Goal: Task Accomplishment & Management: Manage account settings

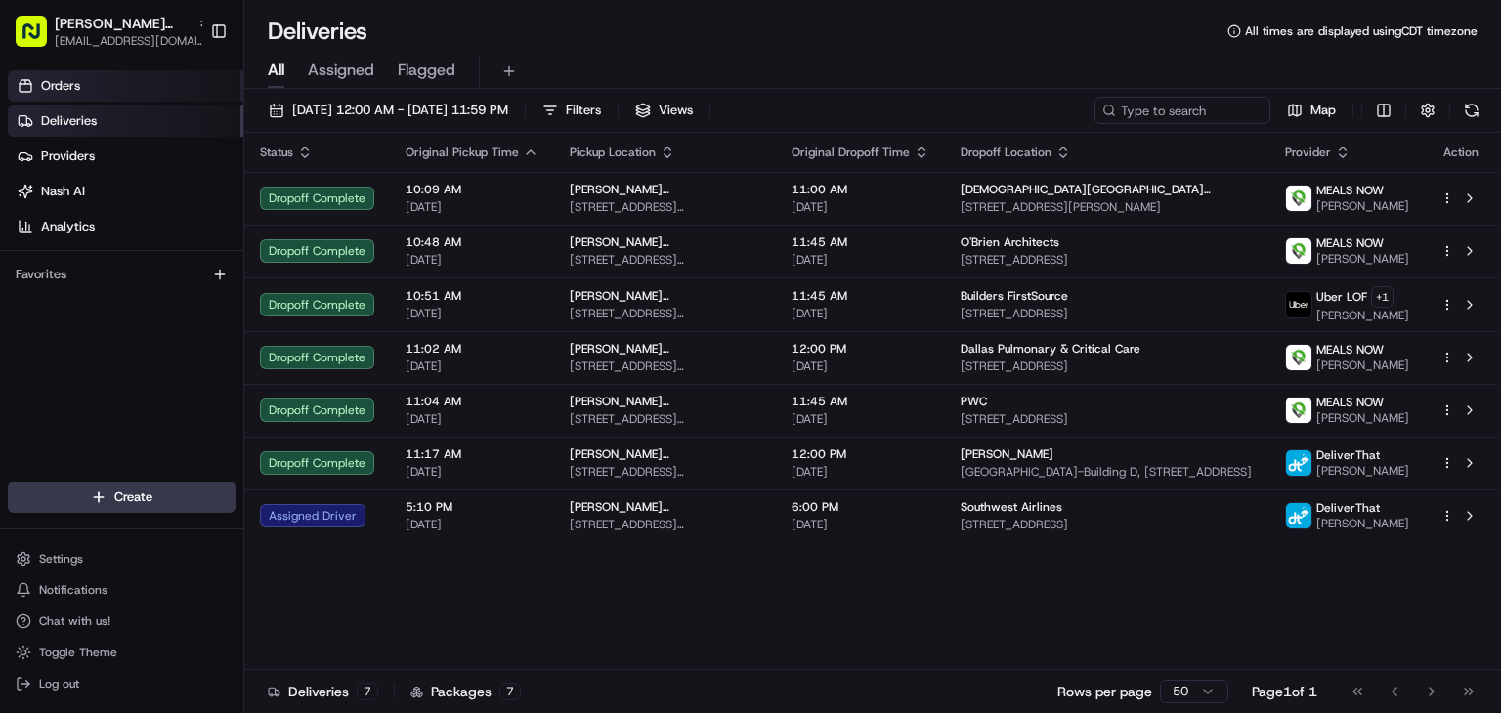
click at [177, 94] on link "Orders" at bounding box center [125, 85] width 235 height 31
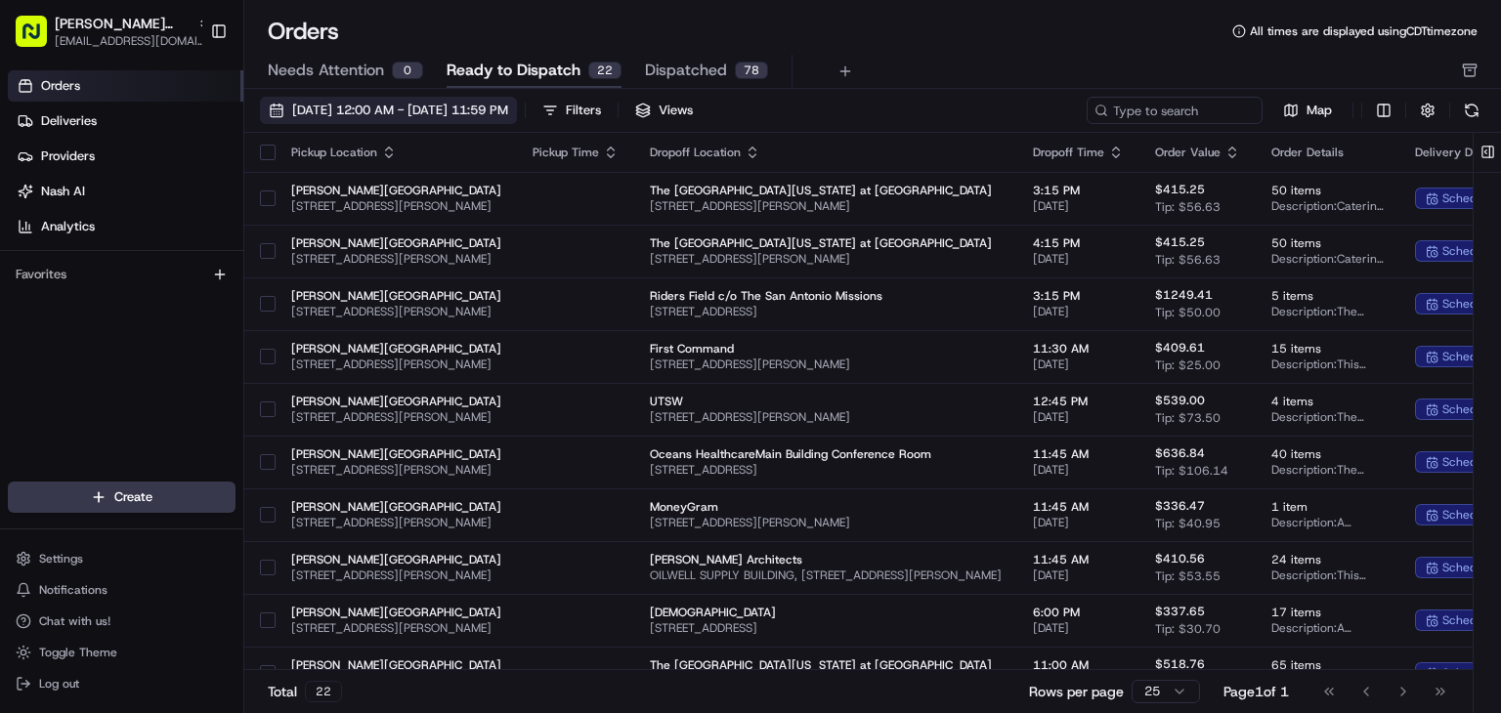
click at [406, 115] on span "[DATE] 12:00 AM - [DATE] 11:59 PM" at bounding box center [400, 111] width 216 height 18
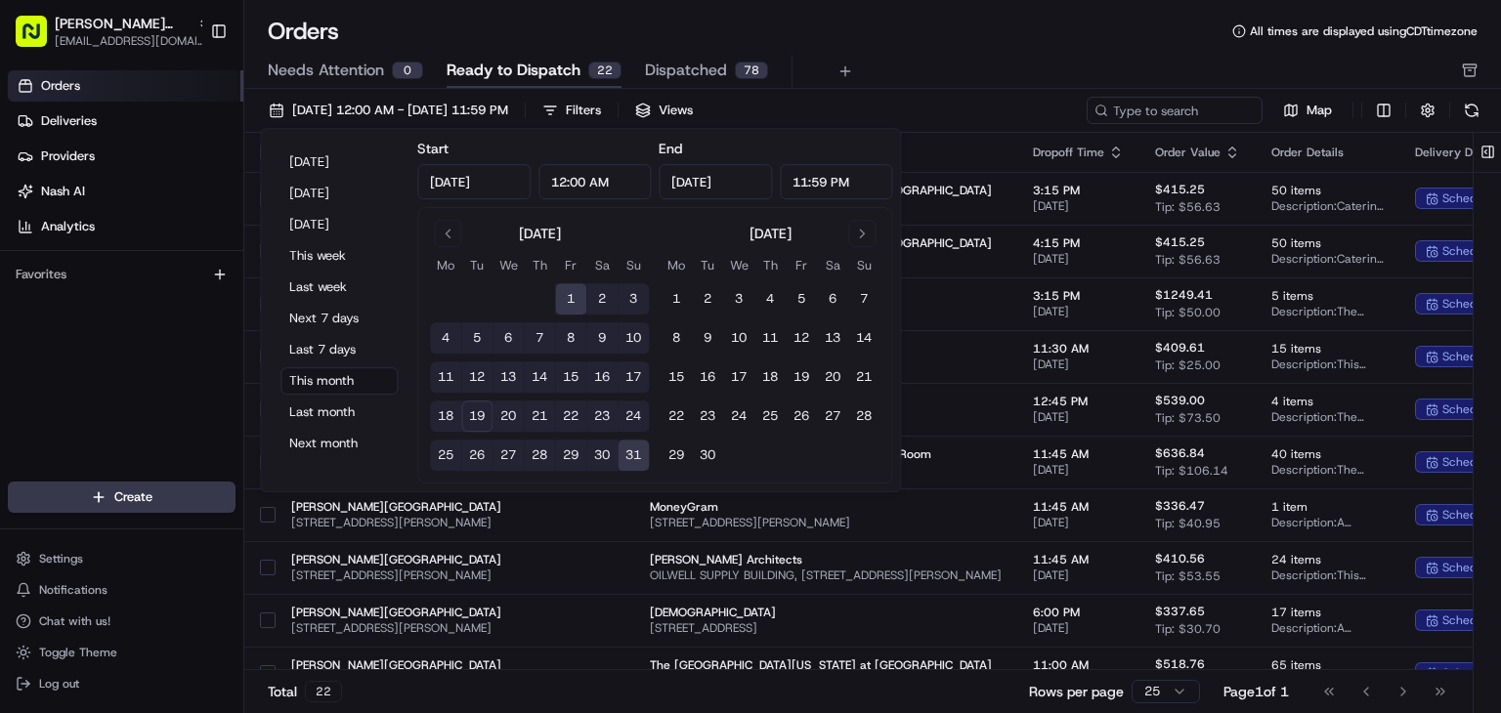
click at [505, 413] on button "20" at bounding box center [507, 416] width 31 height 31
type input "[DATE]"
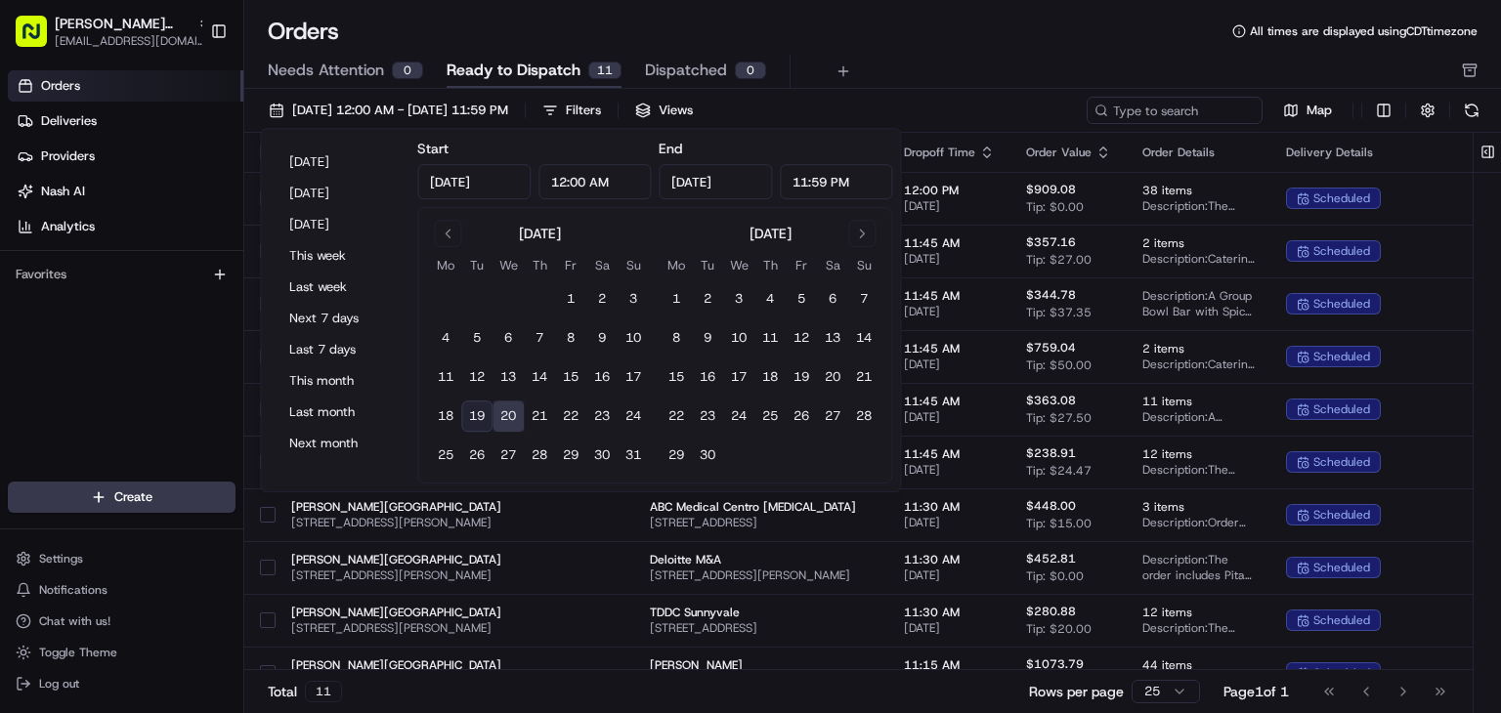
click at [892, 43] on div "Orders All times are displayed using CDT timezone" at bounding box center [872, 31] width 1257 height 31
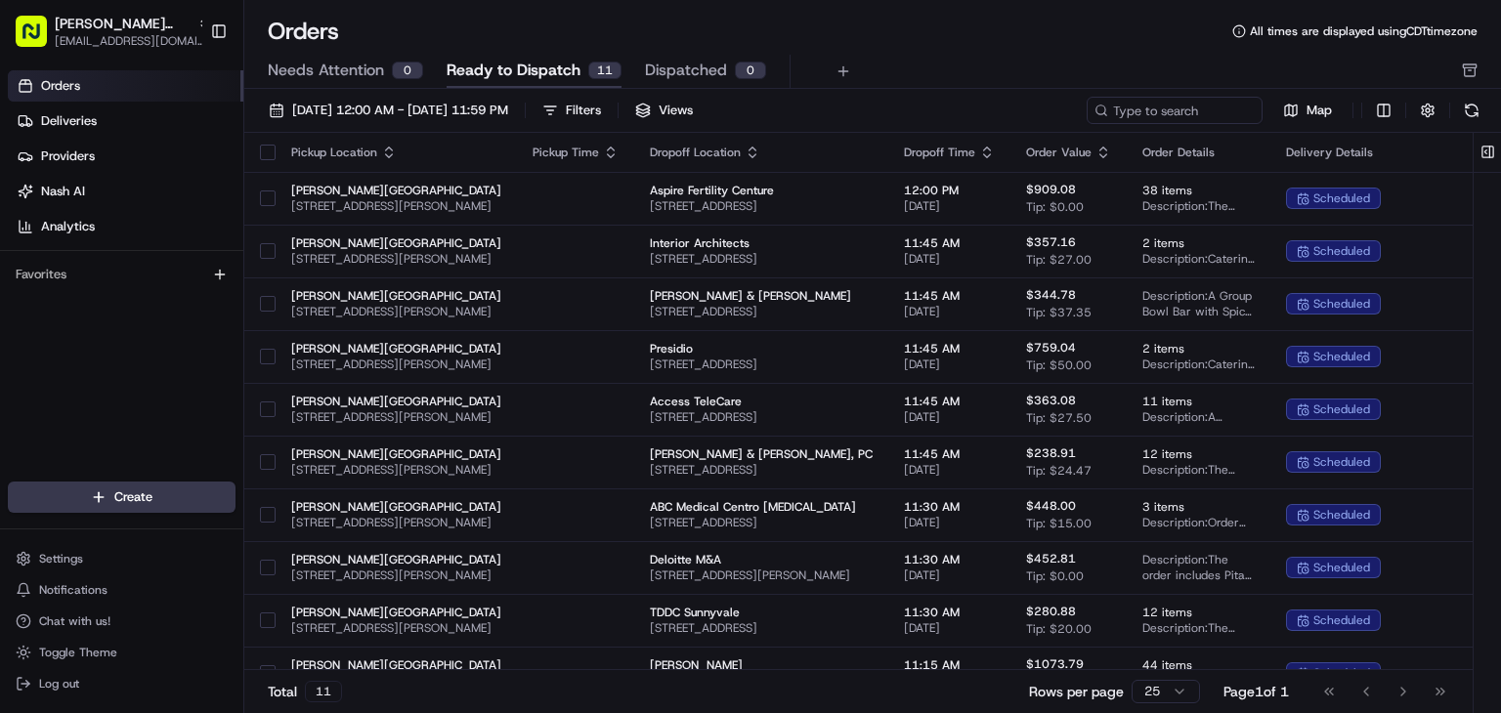
click at [269, 155] on button "button" at bounding box center [268, 153] width 16 height 16
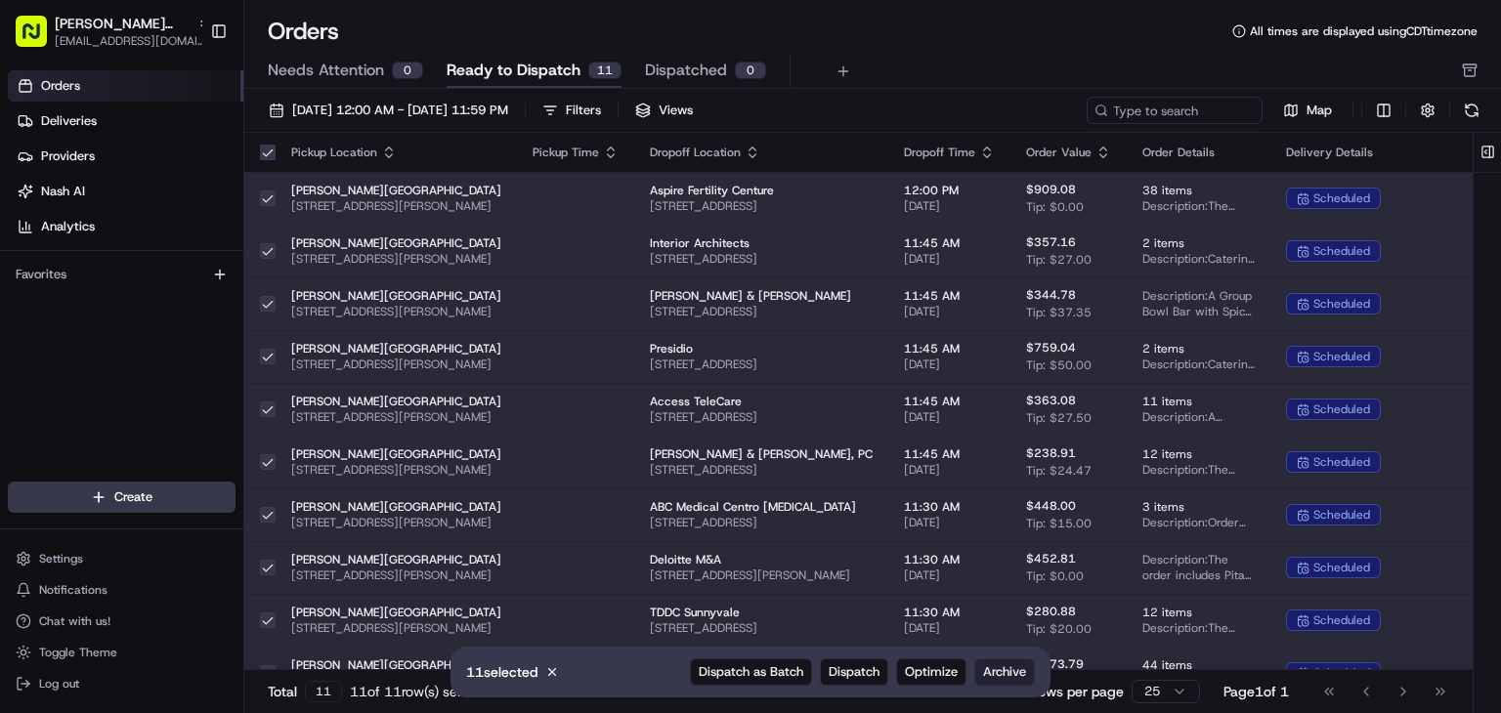
click at [988, 670] on span "Archive" at bounding box center [1004, 672] width 43 height 18
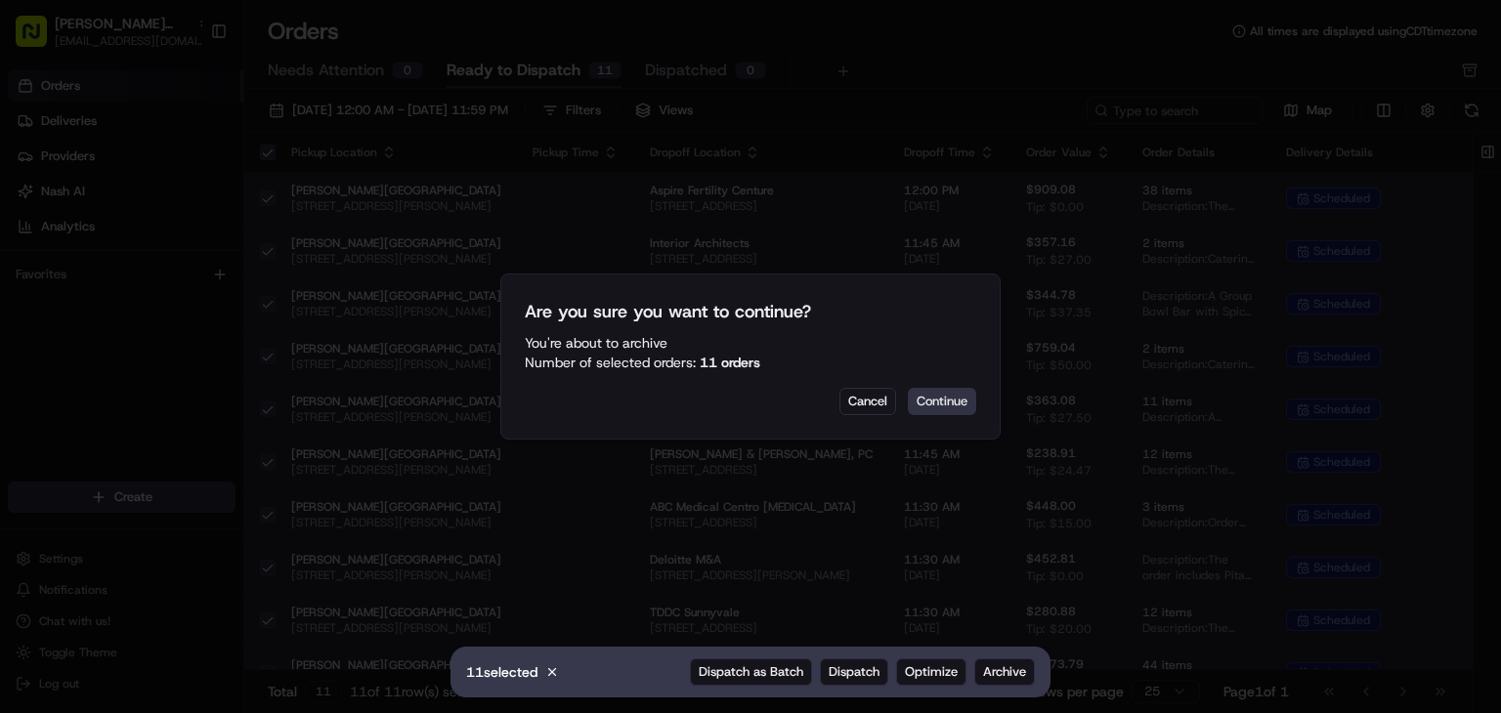
click at [945, 401] on button "Continue" at bounding box center [942, 401] width 68 height 27
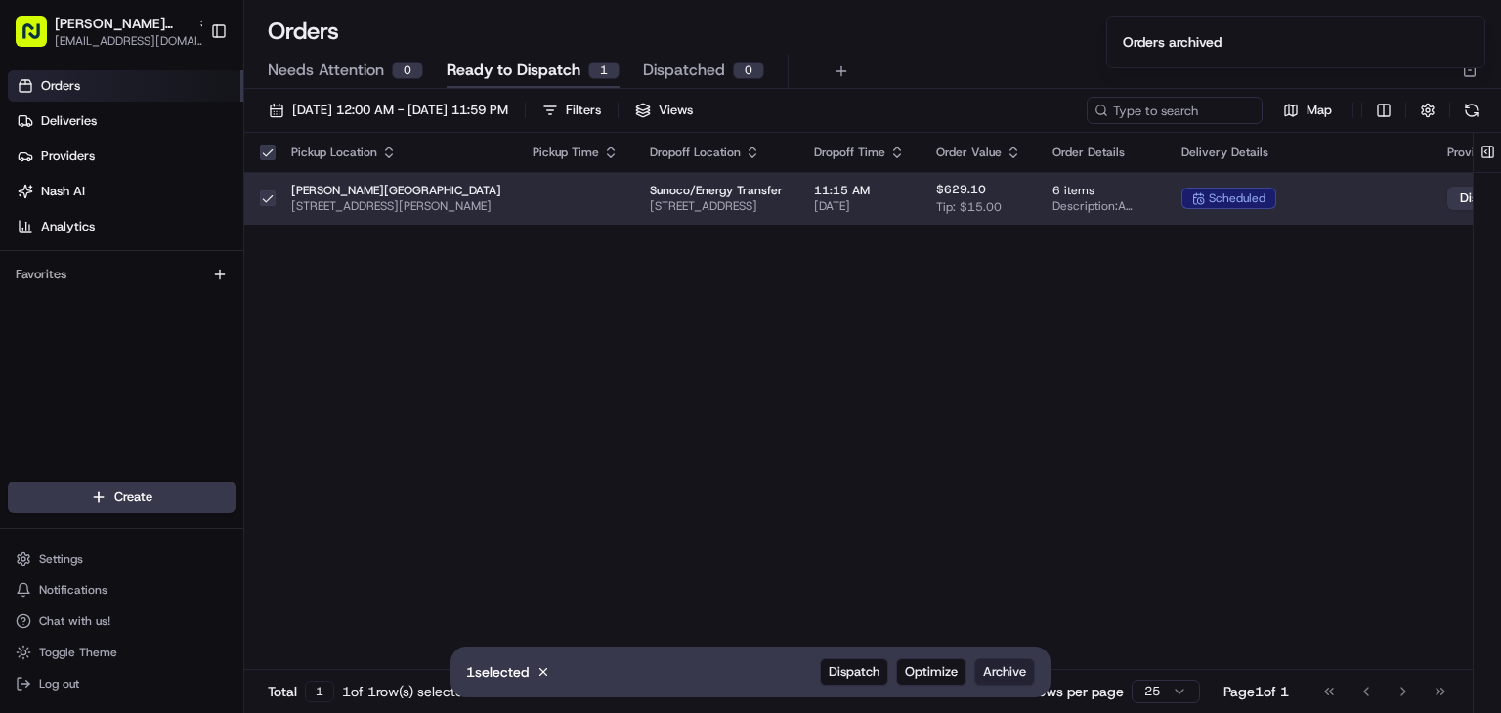
click at [1010, 668] on span "Archive" at bounding box center [1004, 672] width 43 height 18
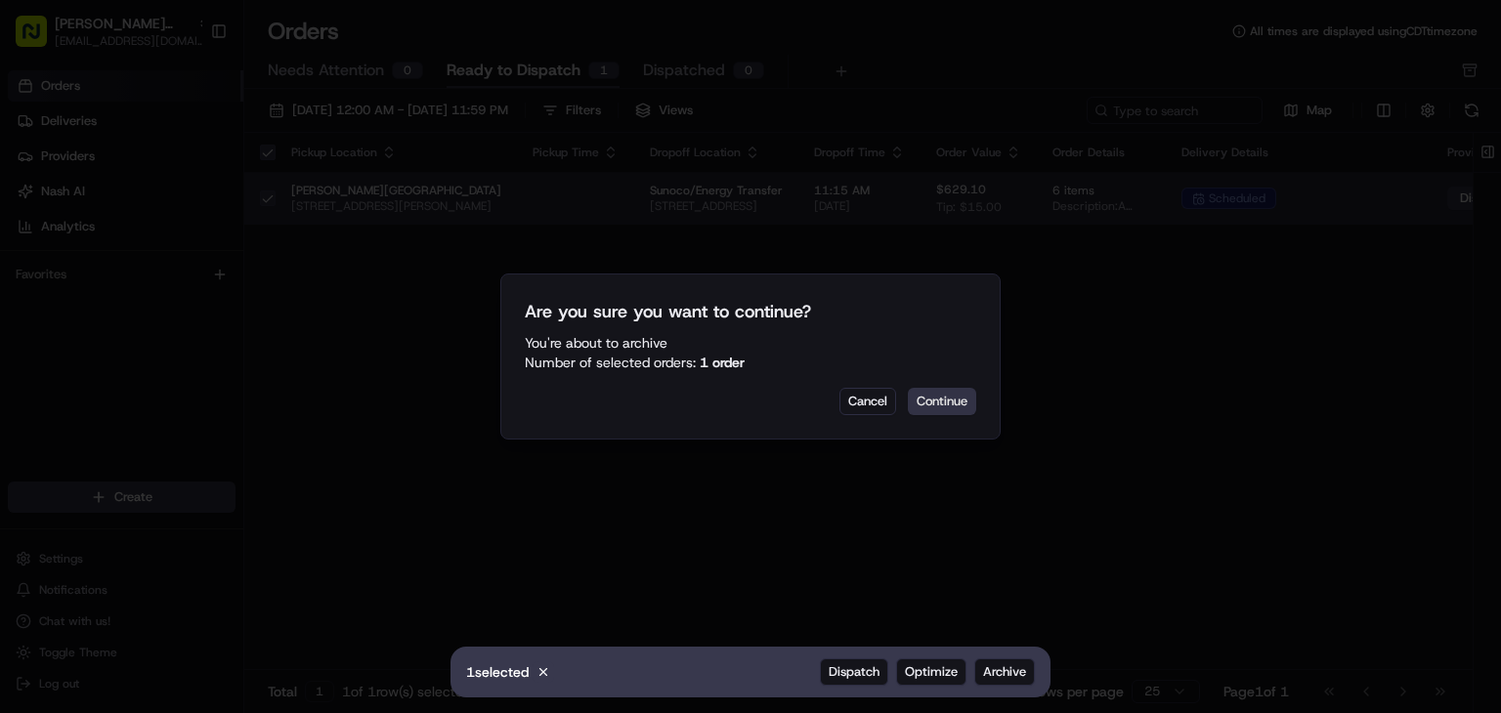
click at [951, 398] on button "Continue" at bounding box center [942, 401] width 68 height 27
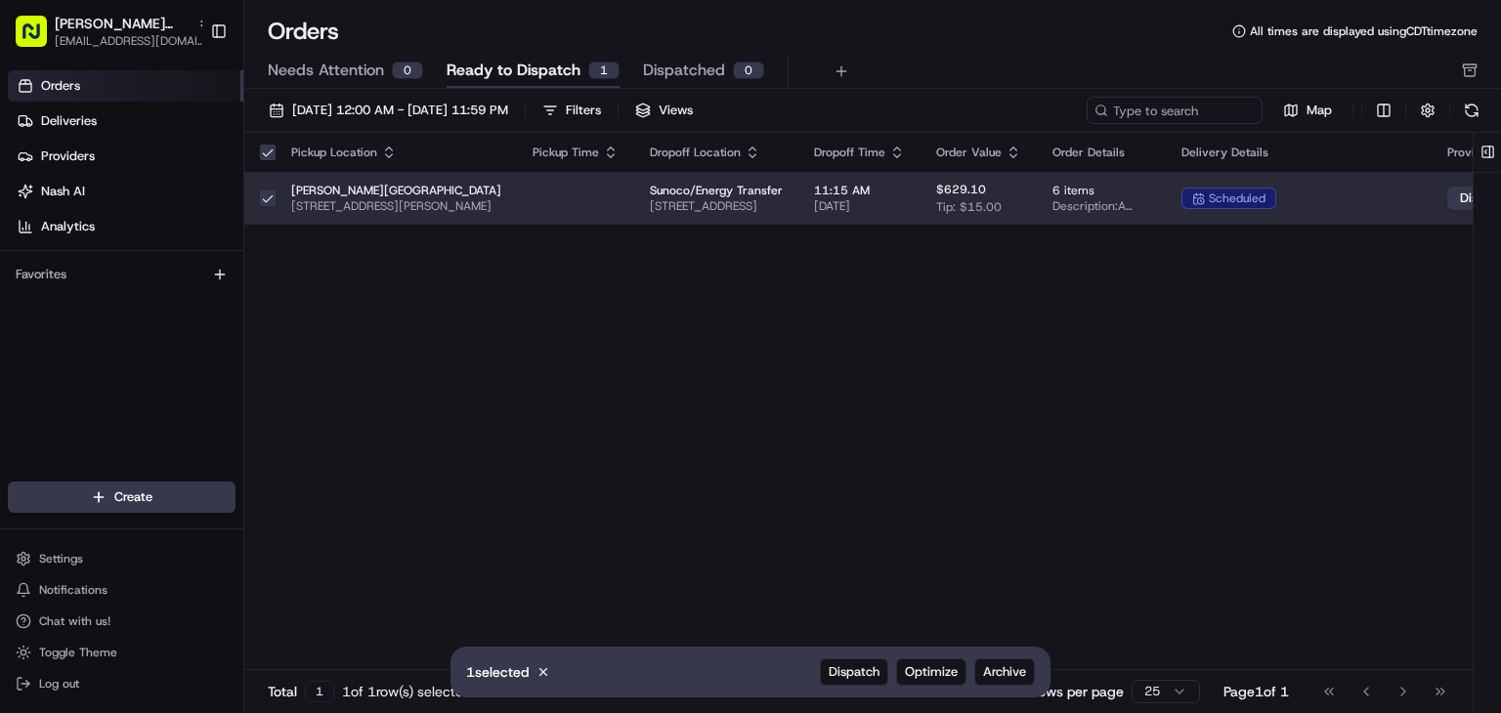
click at [552, 81] on span "Ready to Dispatch" at bounding box center [514, 70] width 134 height 23
click at [1005, 675] on span "Archive" at bounding box center [1004, 672] width 43 height 18
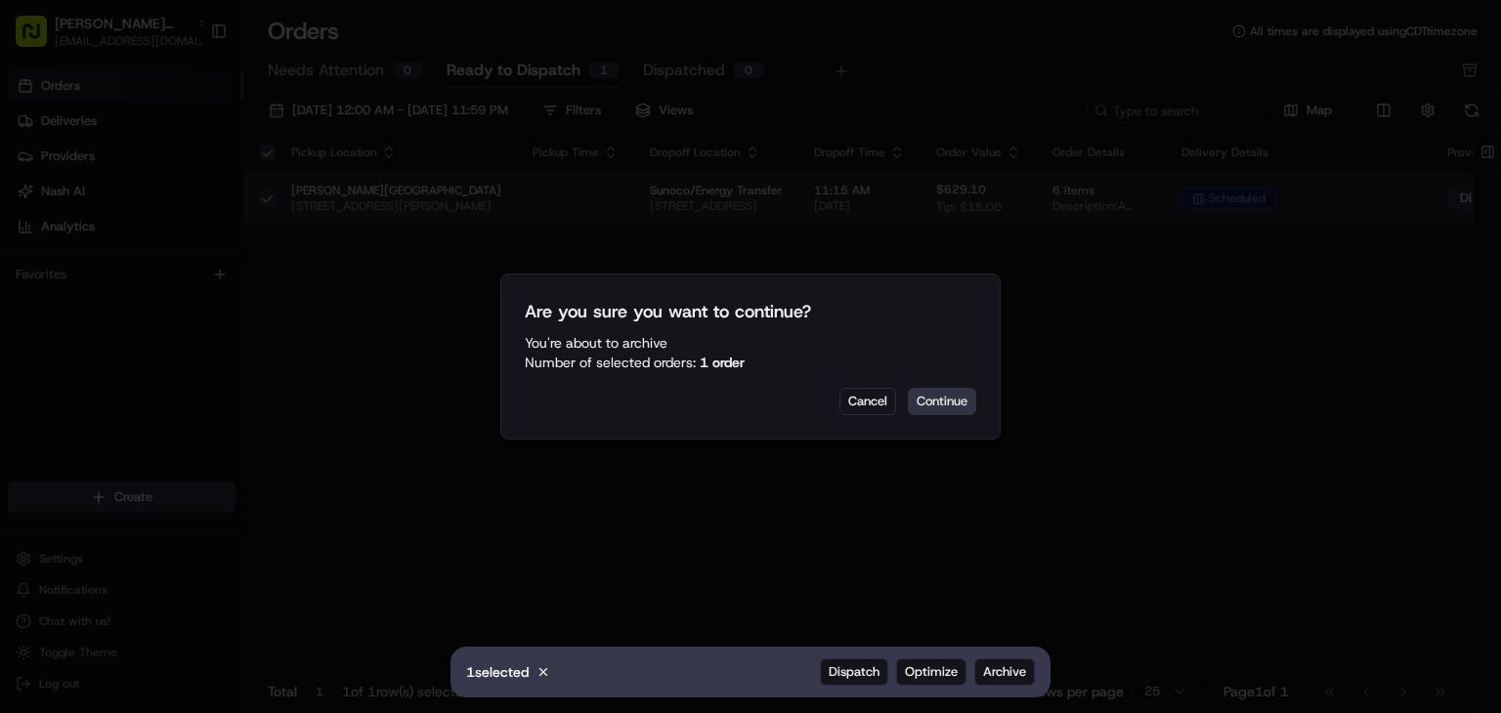
click at [929, 397] on button "Continue" at bounding box center [942, 401] width 68 height 27
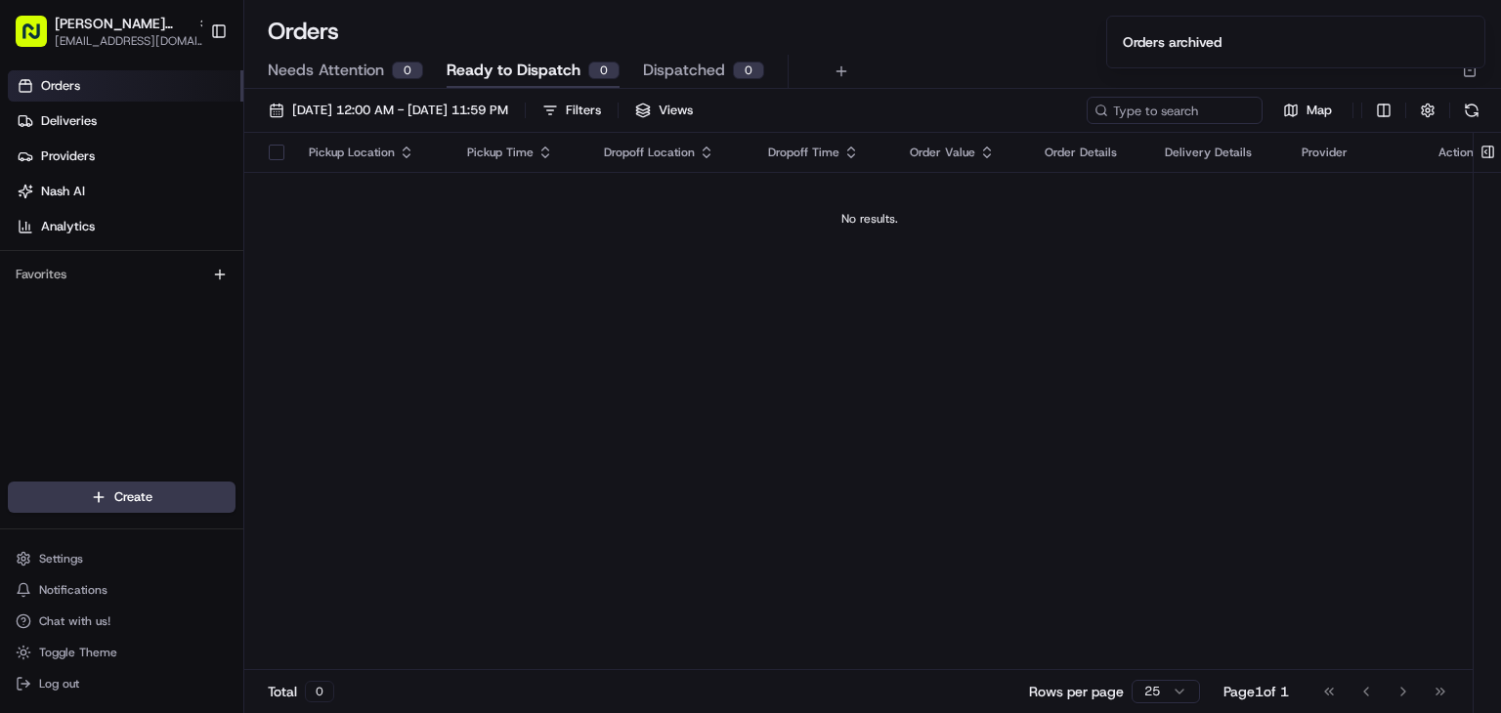
click at [1454, 80] on ol "Orders archived" at bounding box center [1295, 42] width 410 height 84
click at [1465, 31] on icon "Notifications (F8)" at bounding box center [1469, 32] width 16 height 16
click at [1466, 63] on icon "button" at bounding box center [1470, 71] width 16 height 16
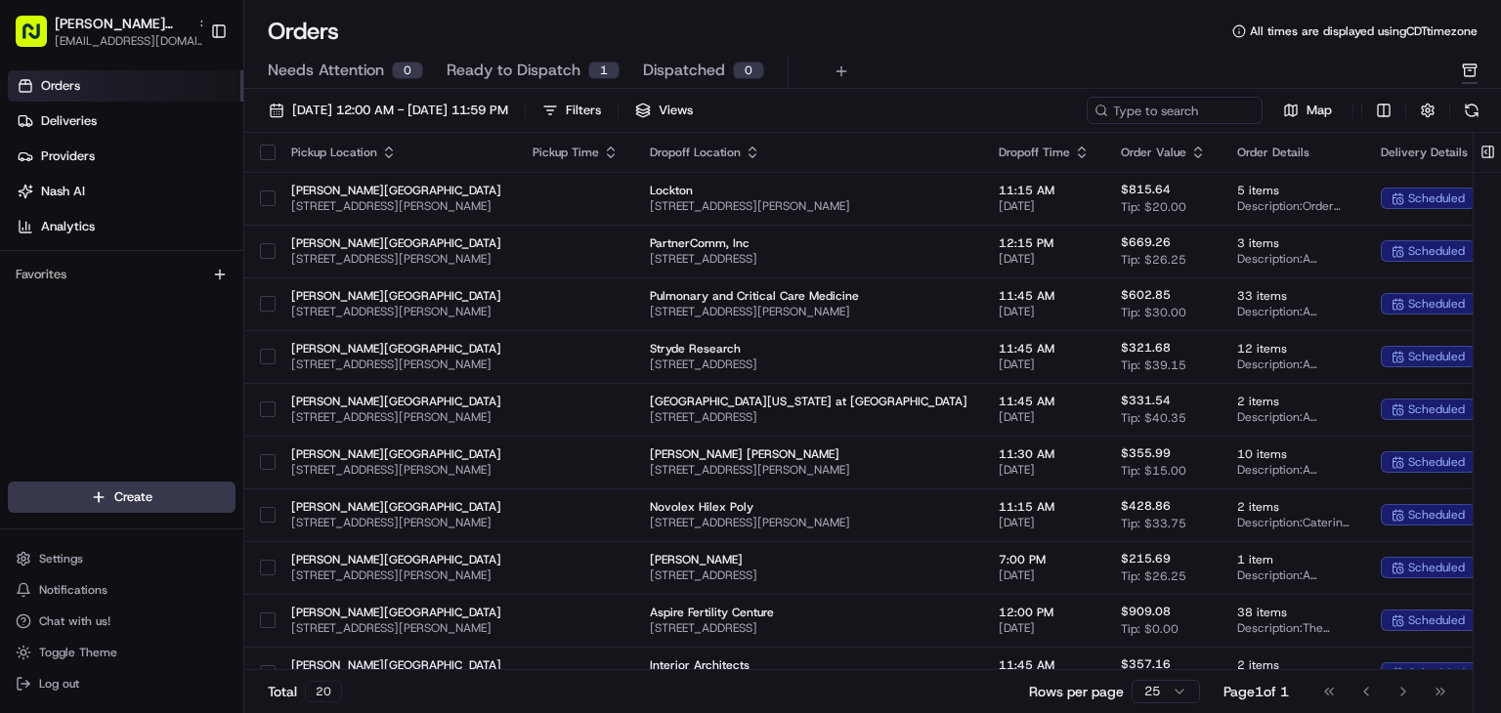
click at [507, 78] on span "Ready to Dispatch" at bounding box center [514, 70] width 134 height 23
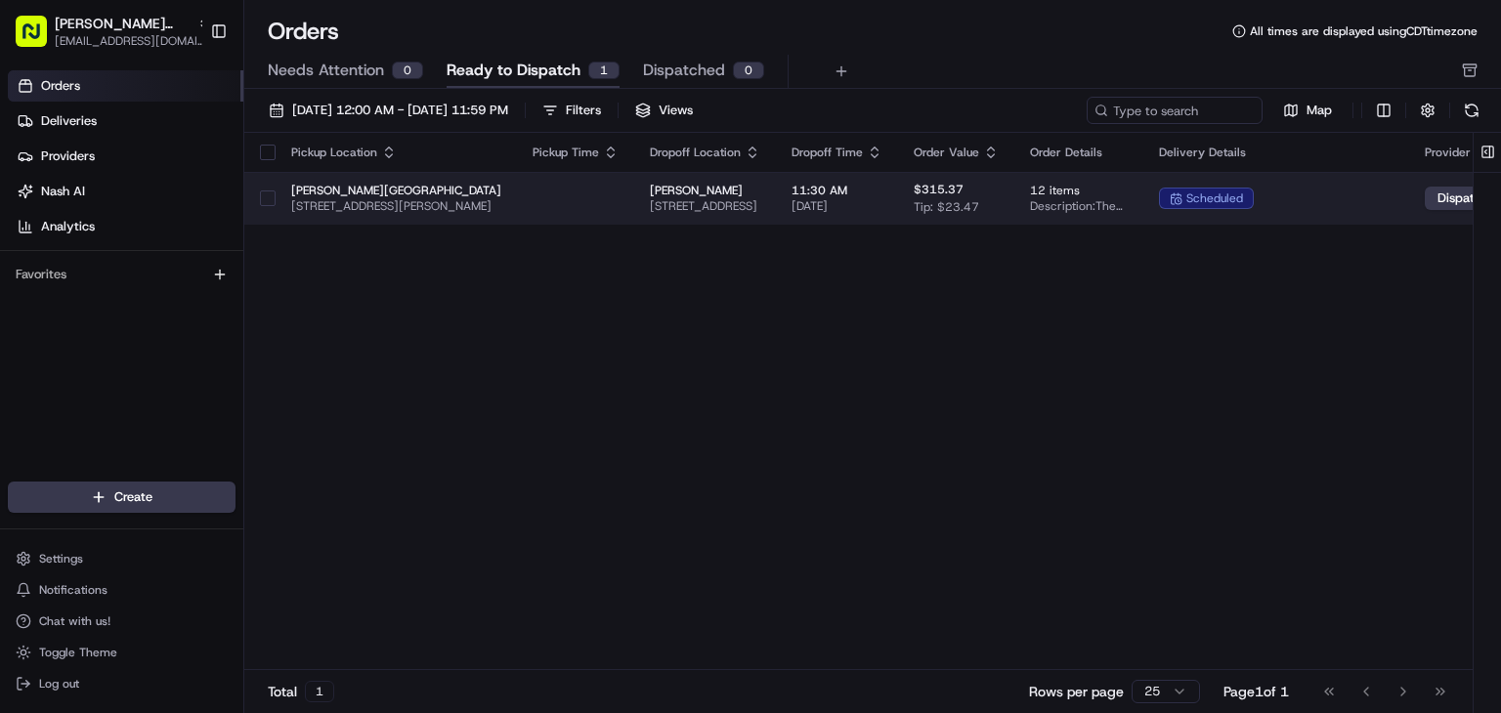
click at [260, 197] on button "button" at bounding box center [268, 199] width 16 height 16
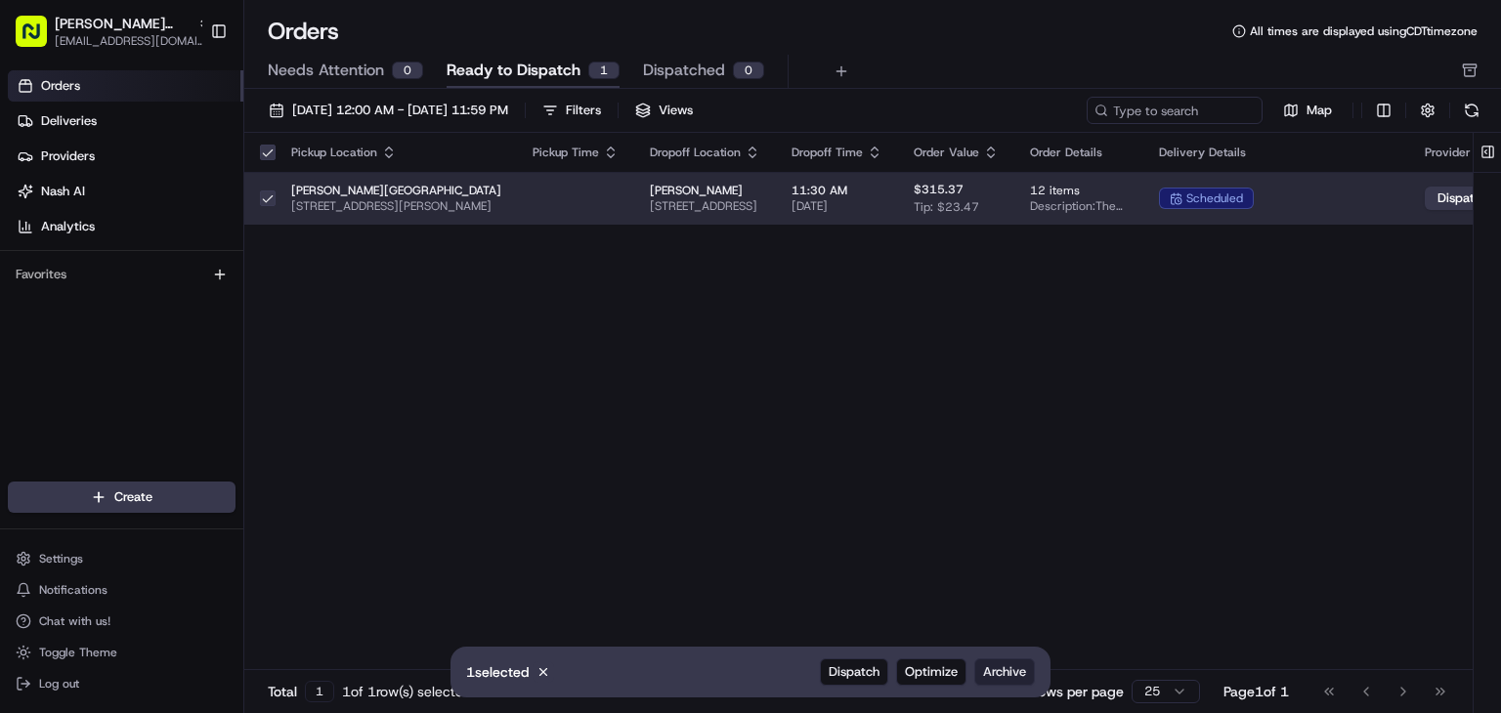
click at [1000, 672] on span "Archive" at bounding box center [1004, 672] width 43 height 18
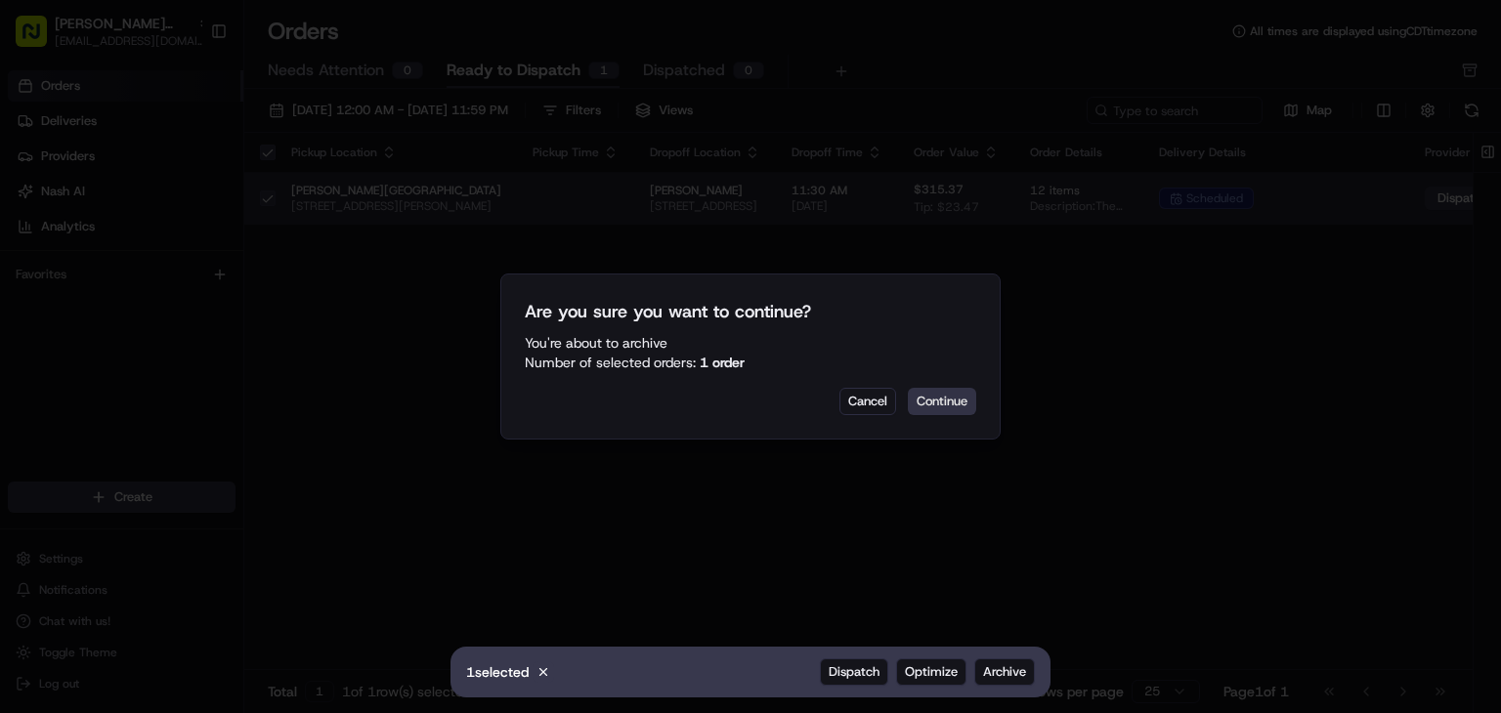
click at [941, 392] on button "Continue" at bounding box center [942, 401] width 68 height 27
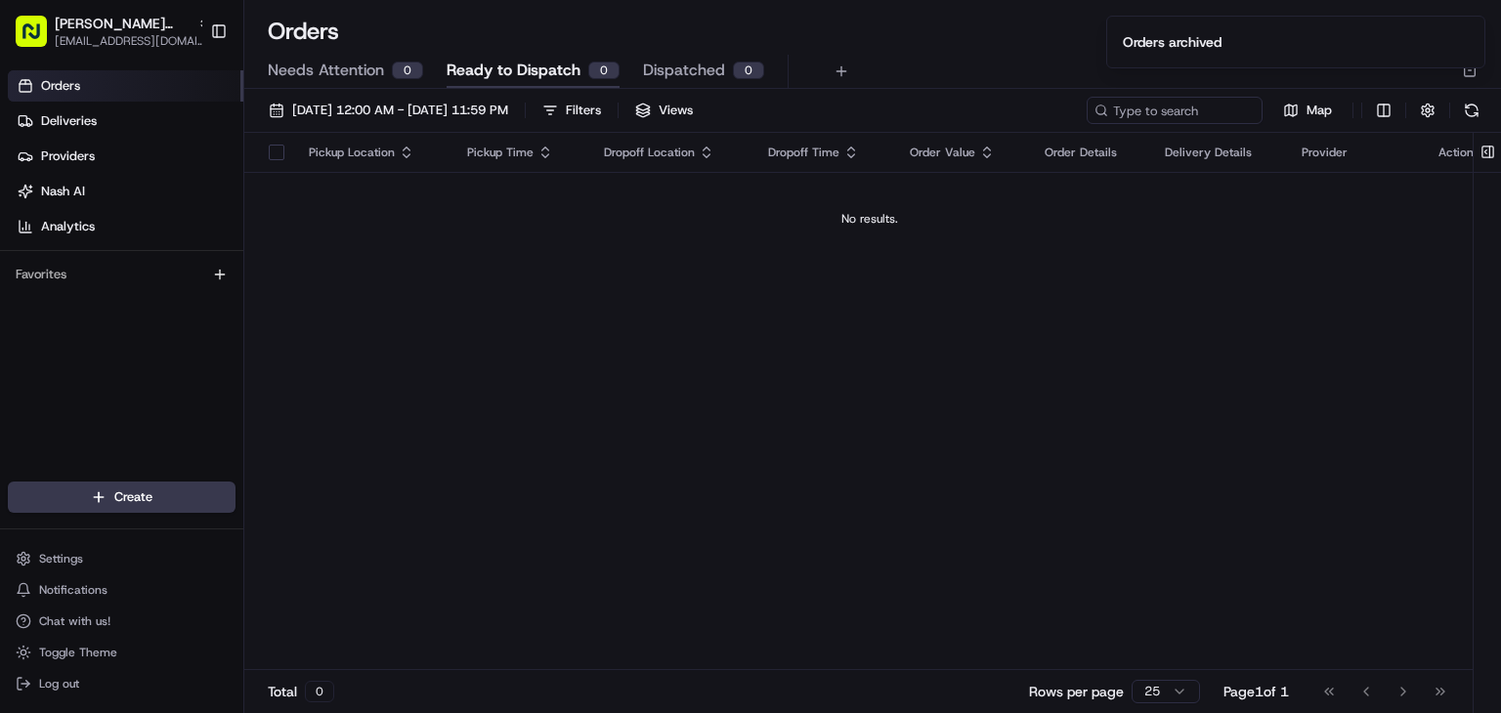
click at [1464, 76] on ol "Orders archived" at bounding box center [1295, 42] width 410 height 84
click at [1467, 37] on icon "Notifications (F8)" at bounding box center [1469, 32] width 16 height 16
click at [1467, 63] on icon "button" at bounding box center [1470, 71] width 16 height 16
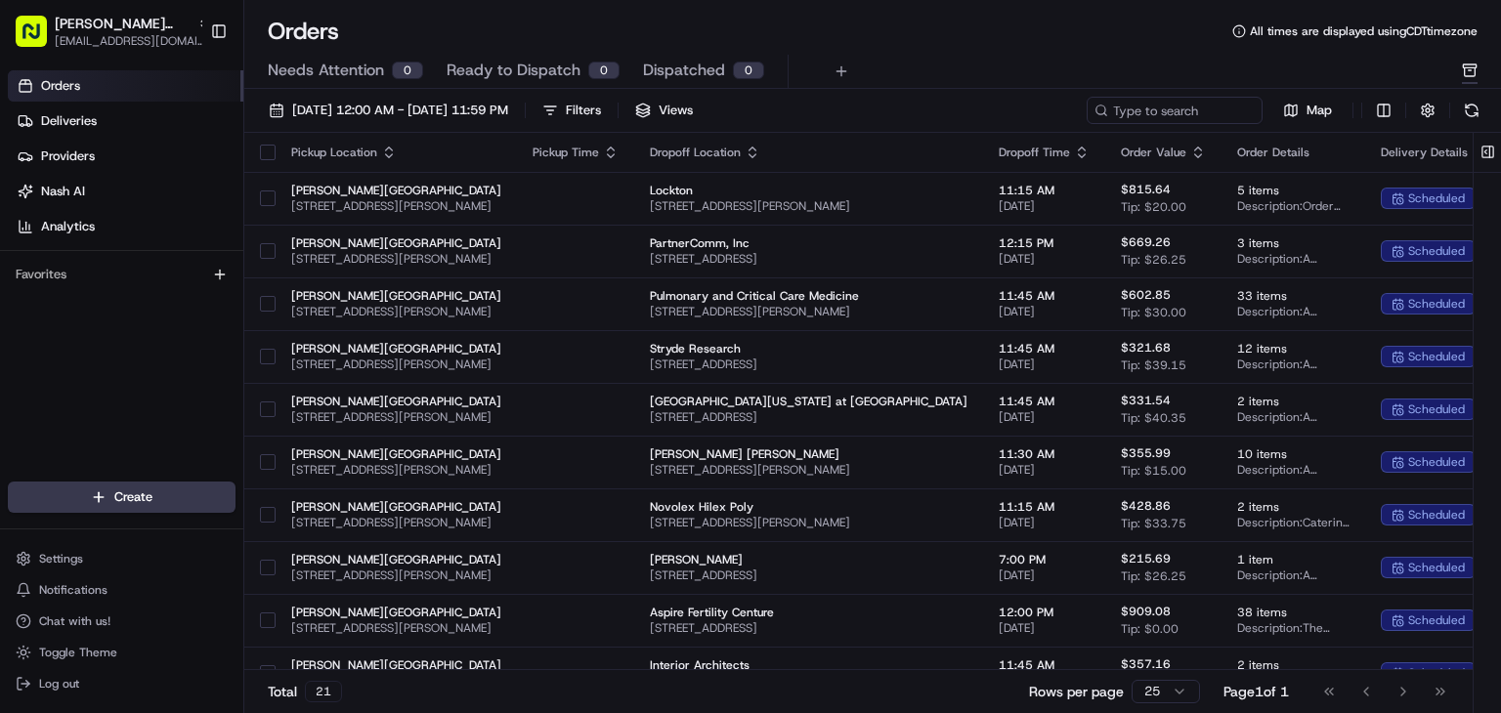
click at [475, 56] on button "Ready to Dispatch 0" at bounding box center [533, 71] width 173 height 33
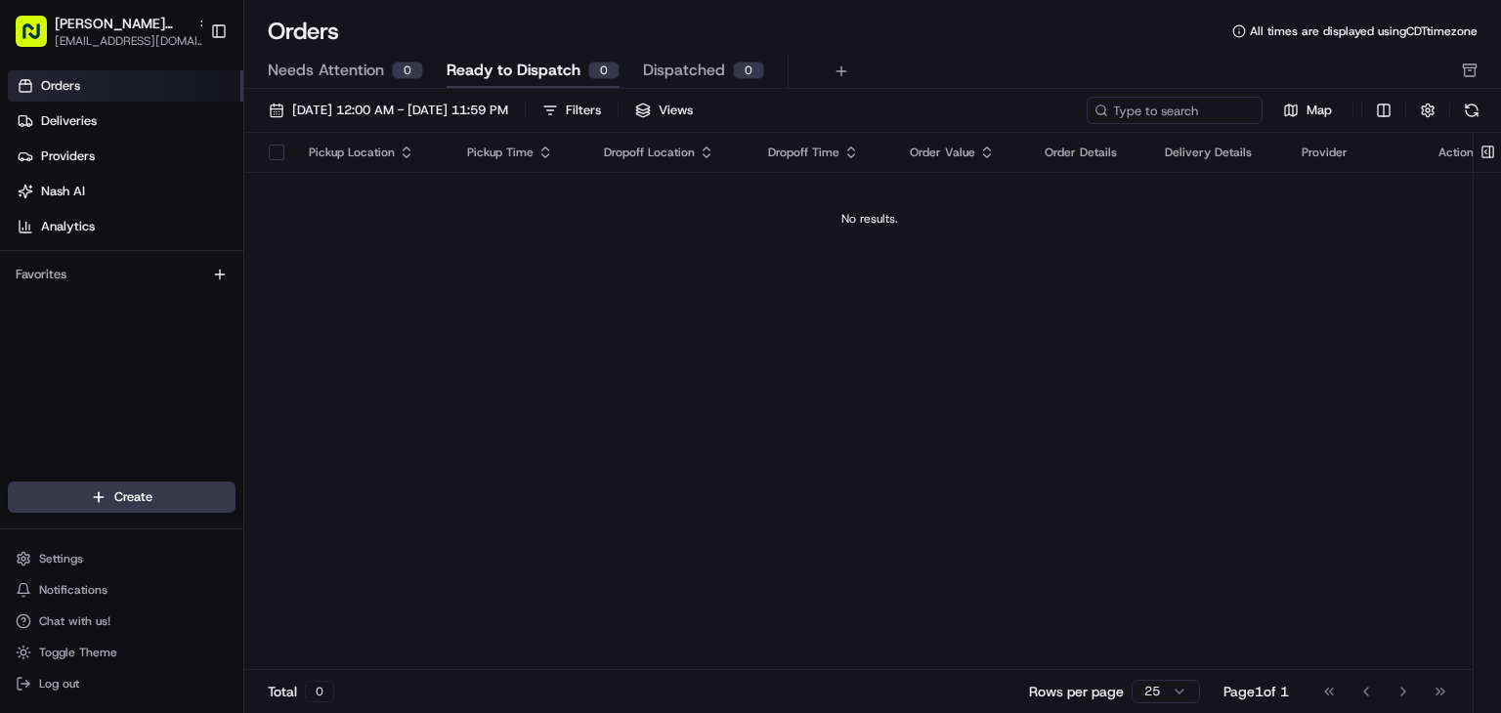
click at [476, 69] on span "Ready to Dispatch" at bounding box center [514, 70] width 134 height 23
click at [593, 63] on div "1" at bounding box center [603, 71] width 31 height 18
click at [341, 114] on span "[DATE] 12:00 AM - [DATE] 11:59 PM" at bounding box center [400, 111] width 216 height 18
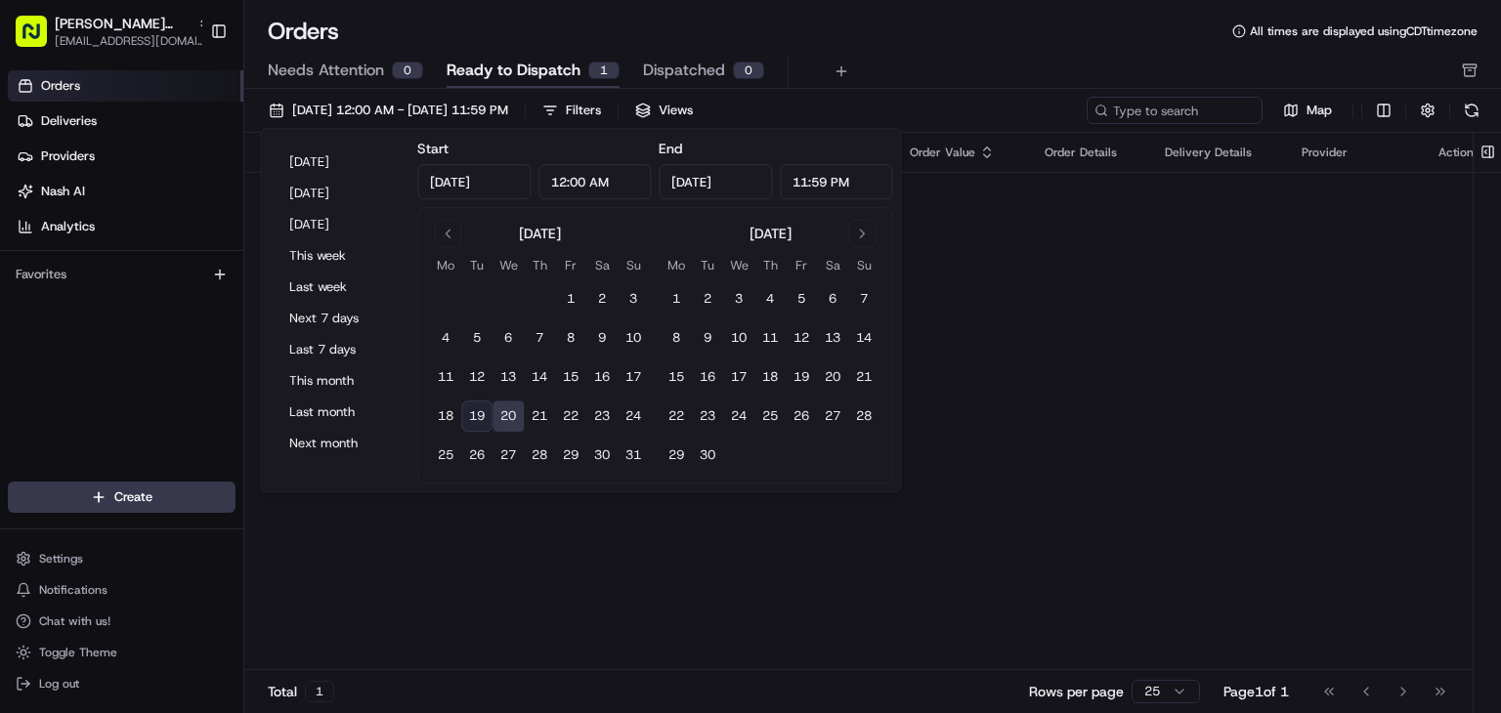
click at [514, 412] on button "20" at bounding box center [507, 416] width 31 height 31
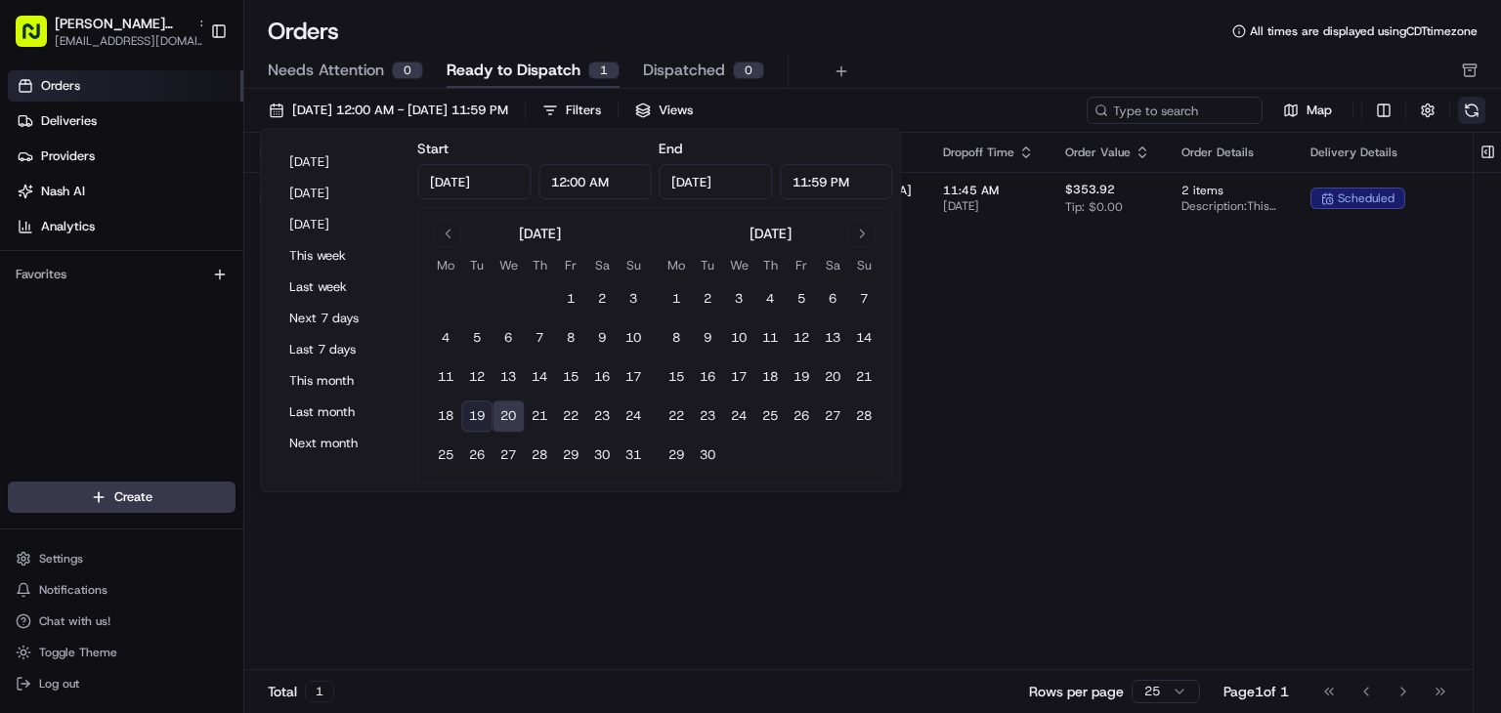
click at [1469, 124] on div "[DATE] 12:00 AM - [DATE] 11:59 PM Filters Views Map" at bounding box center [872, 115] width 1257 height 36
click at [1472, 115] on button at bounding box center [1471, 110] width 27 height 27
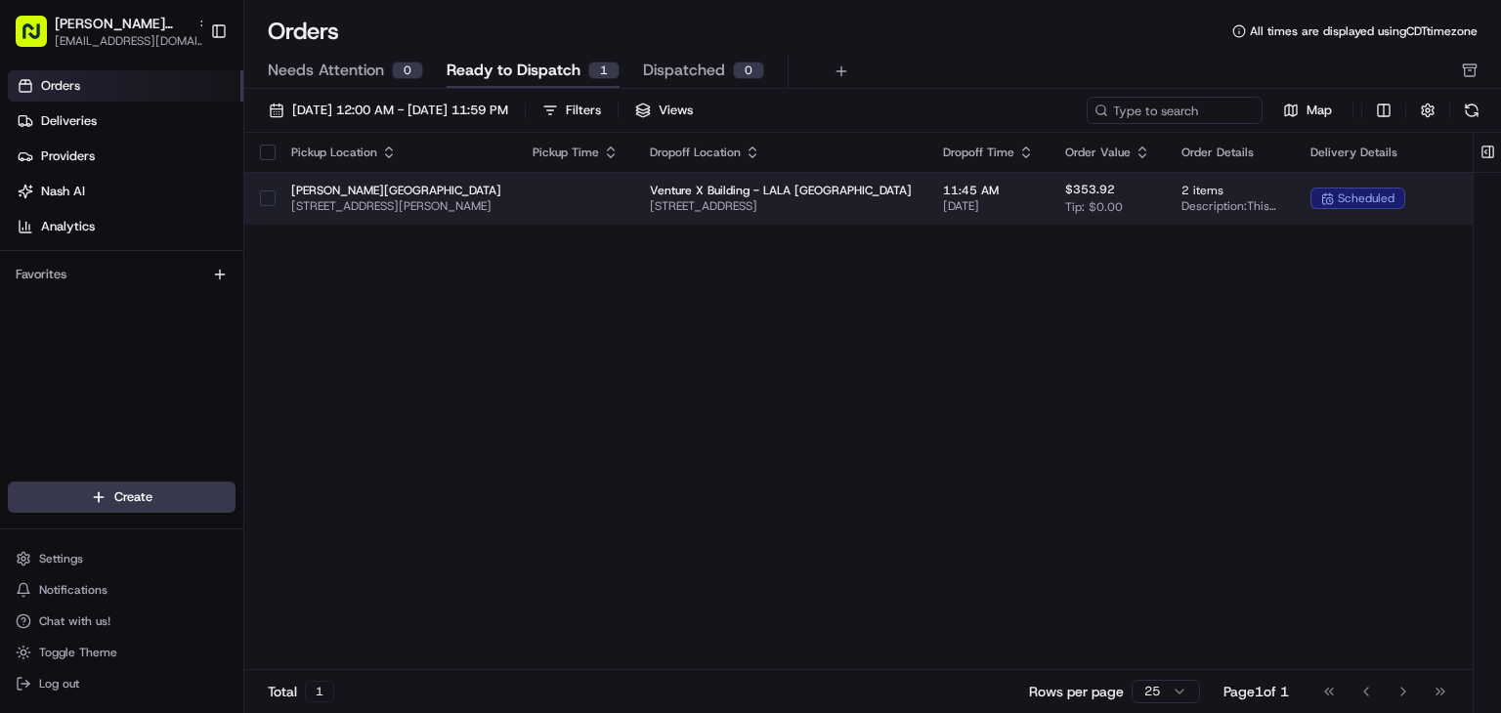
click at [275, 202] on button "button" at bounding box center [268, 199] width 16 height 16
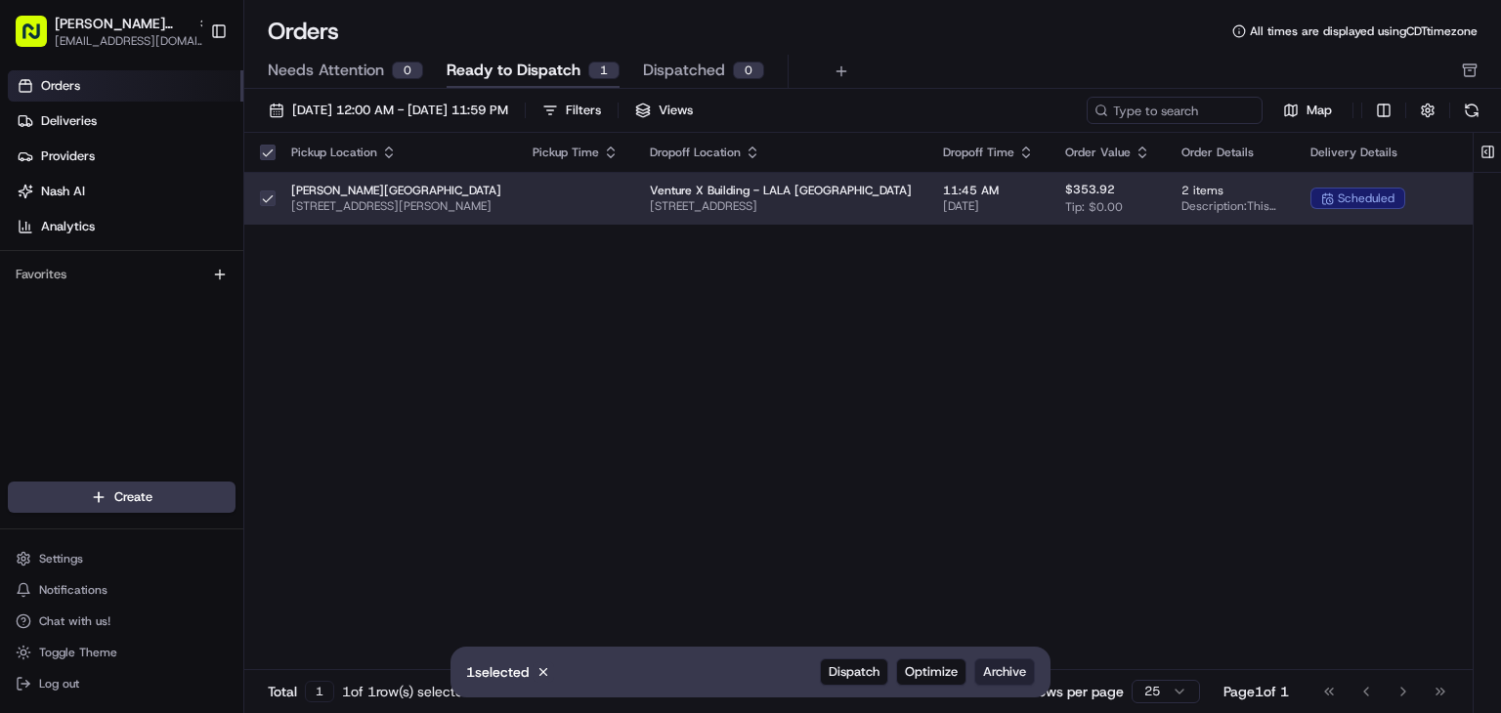
click at [991, 668] on span "Archive" at bounding box center [1004, 672] width 43 height 18
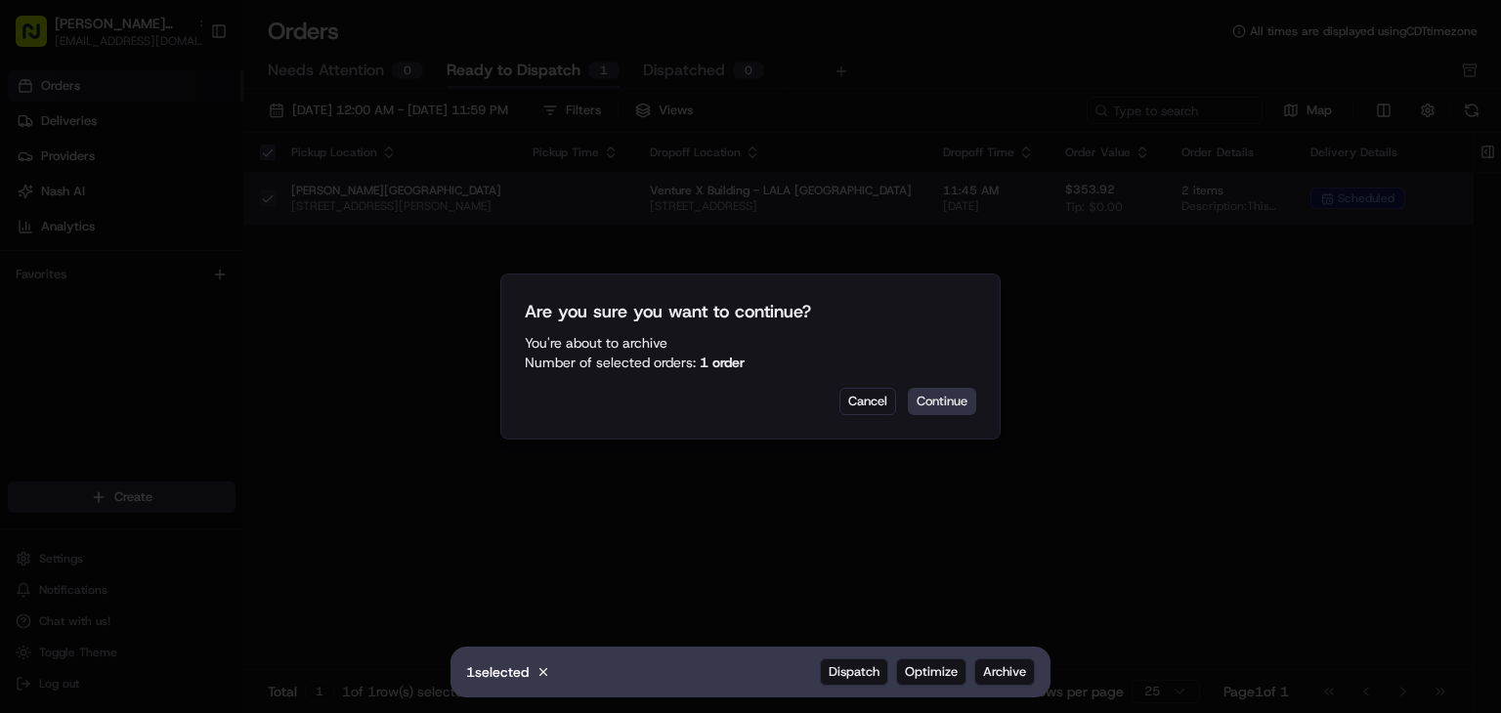
click at [924, 400] on button "Continue" at bounding box center [942, 401] width 68 height 27
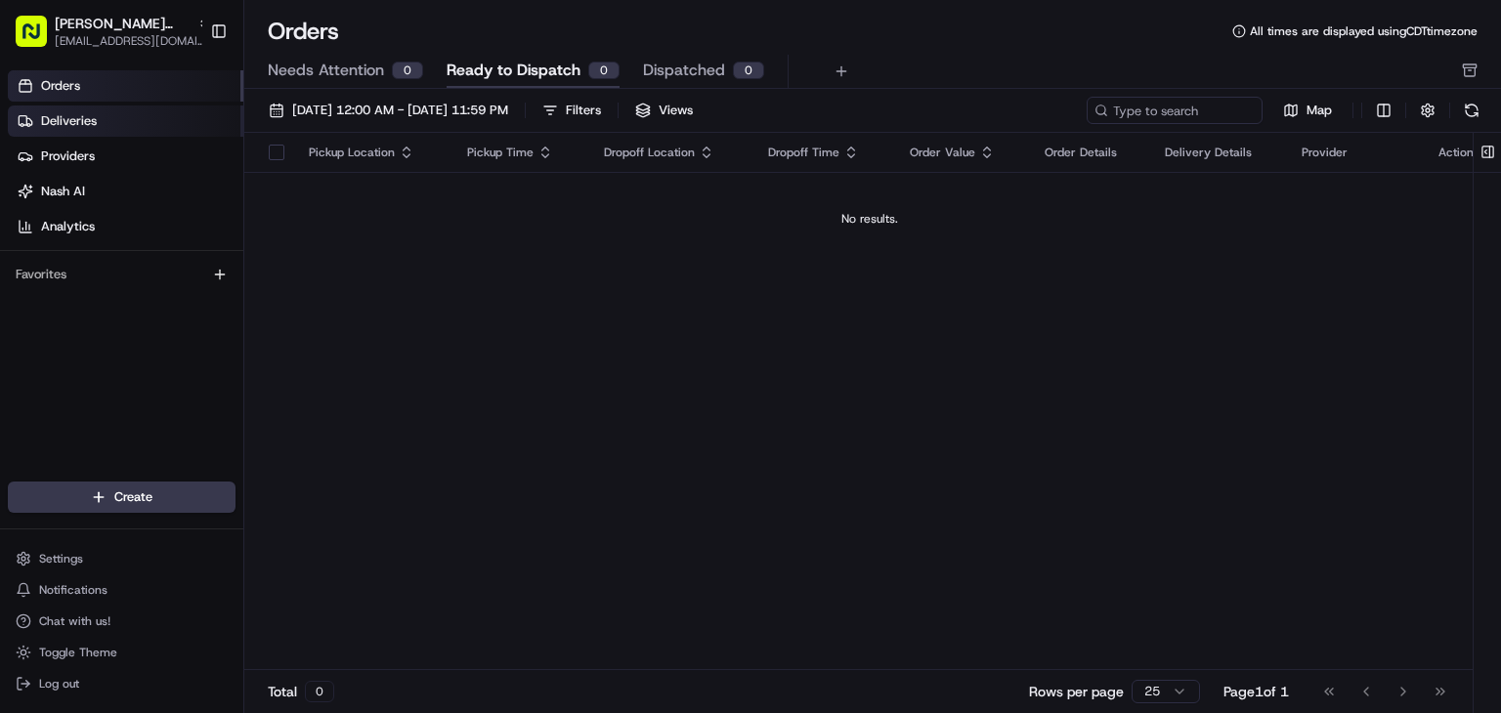
click at [74, 112] on span "Deliveries" at bounding box center [69, 121] width 56 height 18
